Goal: Communication & Community: Answer question/provide support

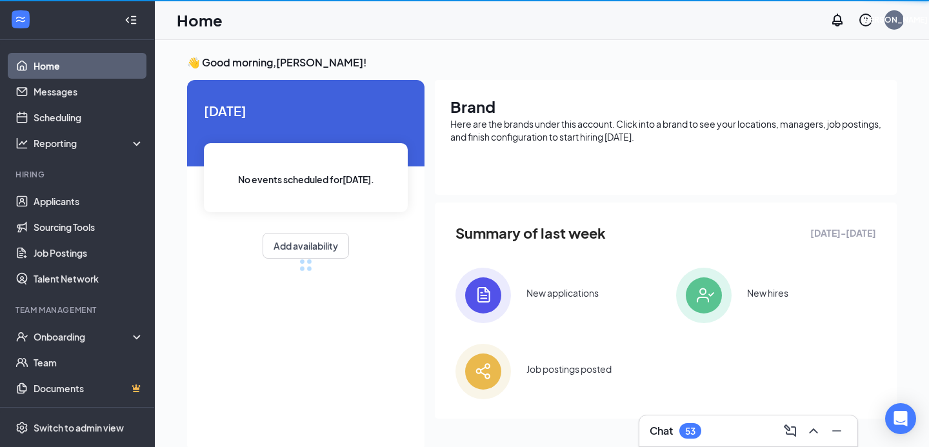
click at [673, 427] on h3 "Chat" at bounding box center [661, 431] width 23 height 14
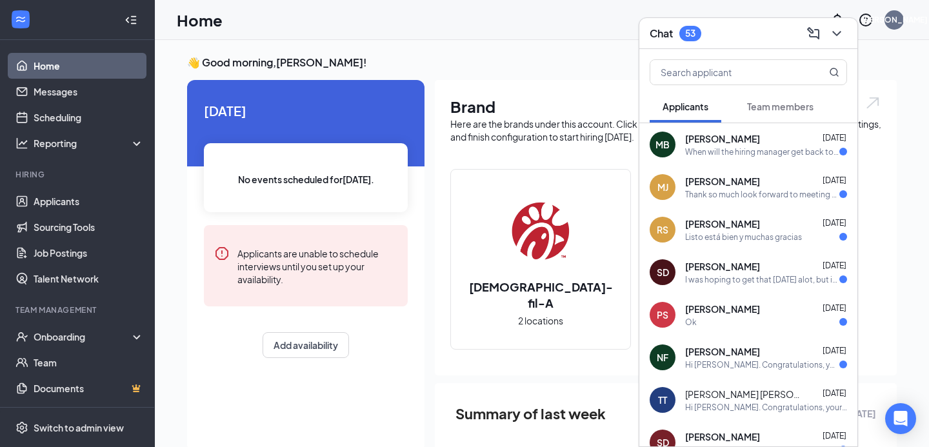
click at [697, 219] on span "[PERSON_NAME]" at bounding box center [722, 223] width 75 height 13
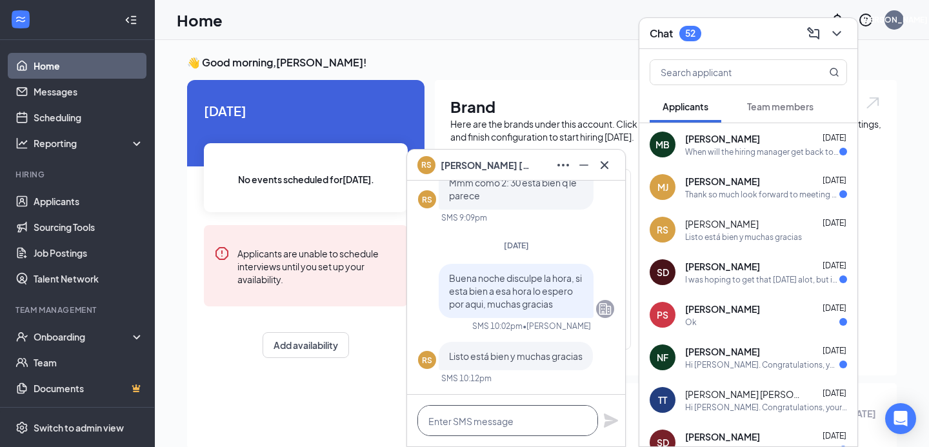
click at [462, 424] on textarea at bounding box center [507, 420] width 181 height 31
type textarea "Gracias"
click at [608, 423] on icon "Plane" at bounding box center [611, 421] width 14 height 14
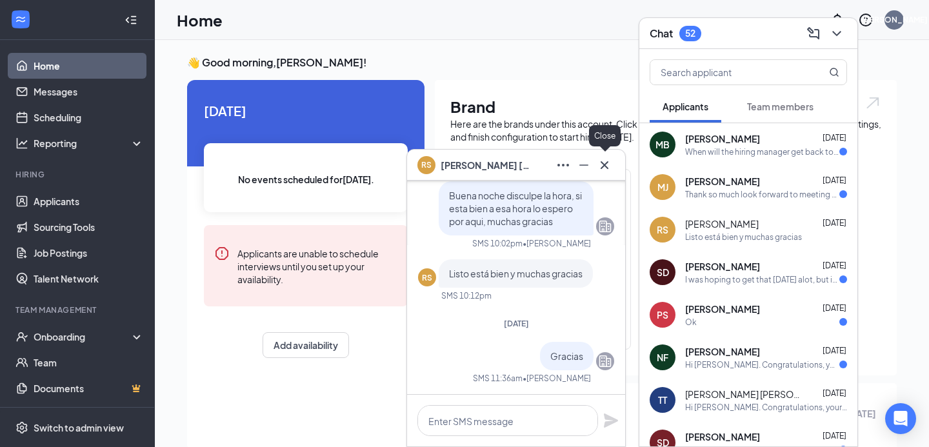
click at [597, 174] on div at bounding box center [604, 165] width 21 height 21
click at [603, 156] on button at bounding box center [604, 165] width 21 height 21
